Goal: Information Seeking & Learning: Learn about a topic

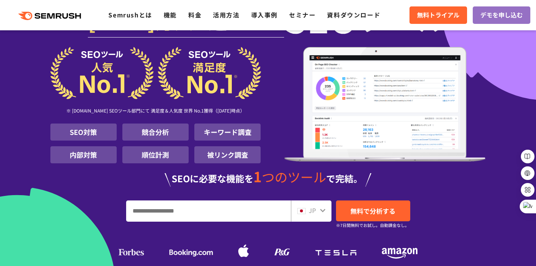
scroll to position [42, 0]
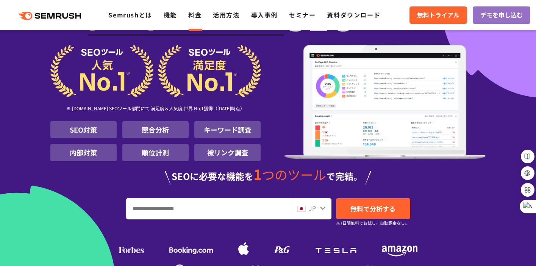
click at [195, 16] on link "料金" at bounding box center [194, 14] width 13 height 9
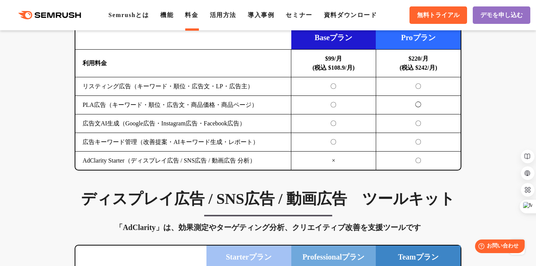
scroll to position [875, 0]
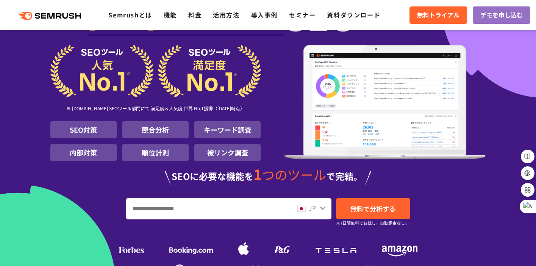
click at [144, 215] on input "URL、キーワードを入力してください" at bounding box center [209, 209] width 164 height 20
type input "**********"
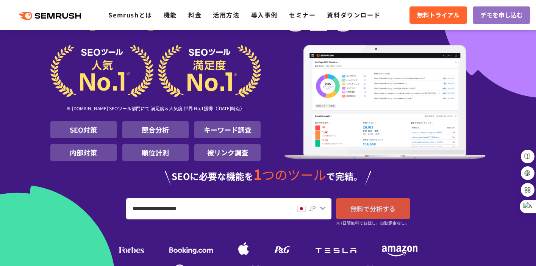
click at [358, 214] on link "無料で分析する" at bounding box center [373, 208] width 74 height 21
